Goal: Task Accomplishment & Management: Use online tool/utility

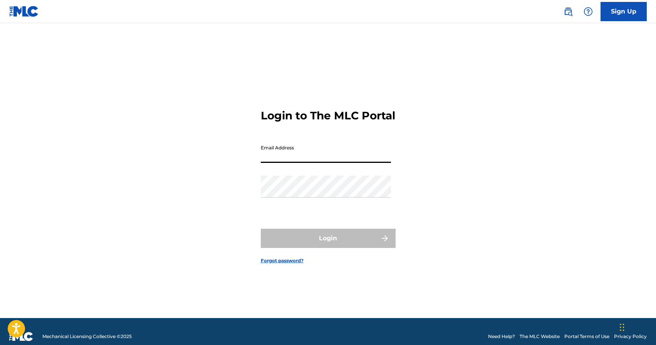
click at [289, 161] on input "Email Address" at bounding box center [326, 152] width 130 height 22
type input "[EMAIL_ADDRESS][DOMAIN_NAME]"
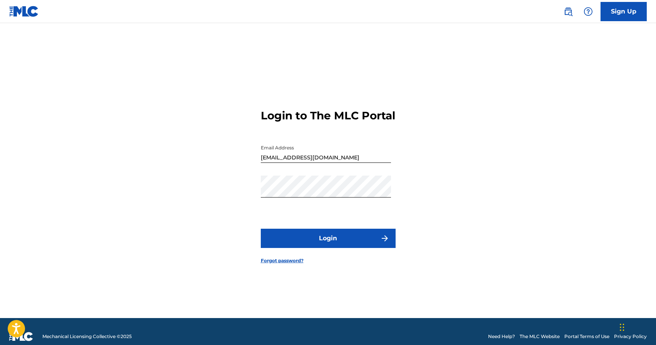
click at [326, 244] on button "Login" at bounding box center [328, 238] width 135 height 19
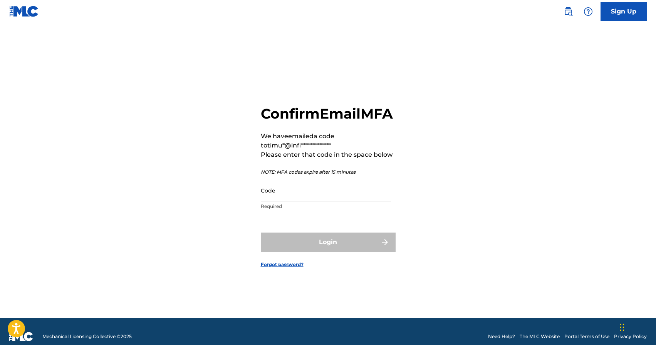
click at [290, 202] on input "Code" at bounding box center [326, 191] width 130 height 22
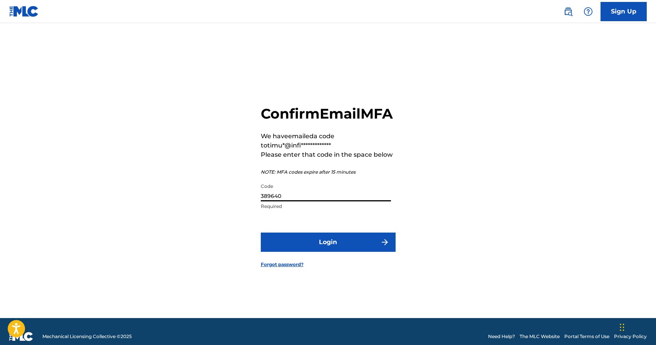
type input "389640"
click at [321, 245] on button "Login" at bounding box center [328, 242] width 135 height 19
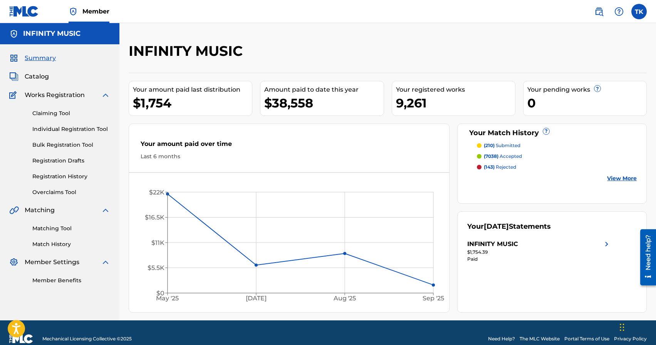
click at [64, 232] on link "Matching Tool" at bounding box center [71, 229] width 78 height 8
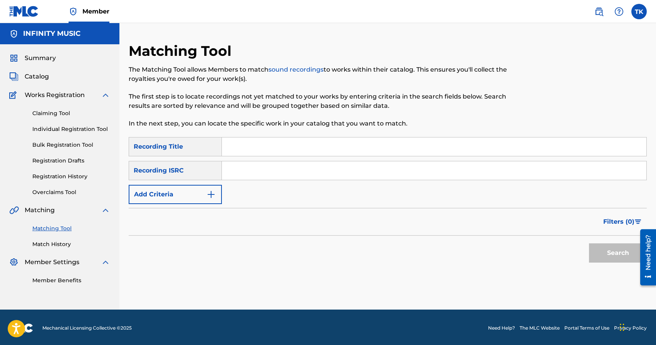
click at [469, 49] on div "Matching Tool The Matching Tool allows Members to match sound recordings to wor…" at bounding box center [328, 89] width 399 height 95
